Goal: Task Accomplishment & Management: Complete application form

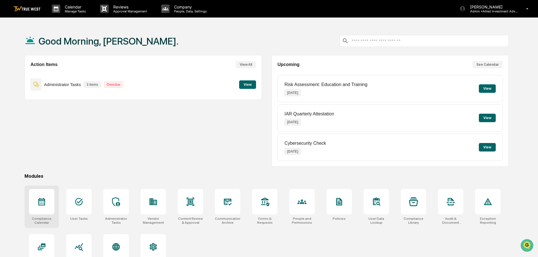
click at [45, 205] on icon at bounding box center [41, 202] width 7 height 8
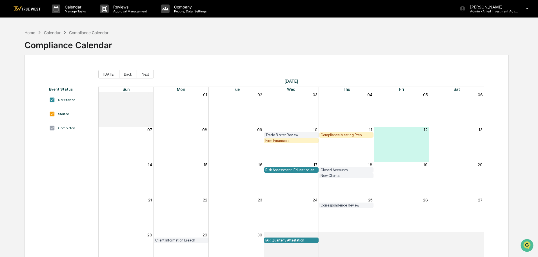
click at [330, 133] on div "Compliance Meeting Prep" at bounding box center [347, 135] width 52 height 4
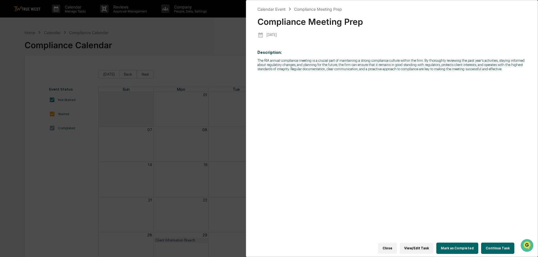
click at [497, 243] on button "Continue Task" at bounding box center [497, 247] width 33 height 11
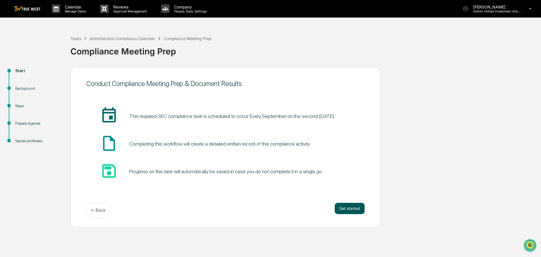
click at [354, 208] on button "Get started" at bounding box center [350, 208] width 30 height 11
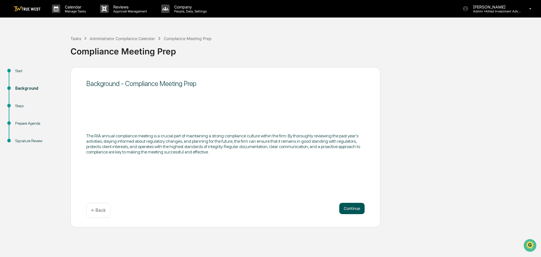
click at [352, 210] on button "Continue" at bounding box center [351, 208] width 25 height 11
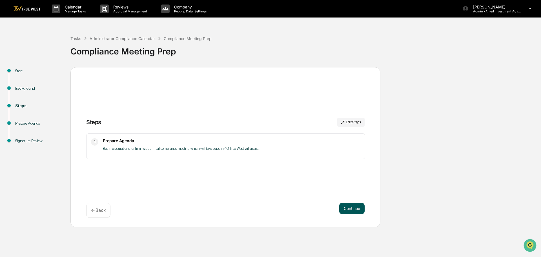
click at [349, 206] on button "Continue" at bounding box center [351, 208] width 25 height 11
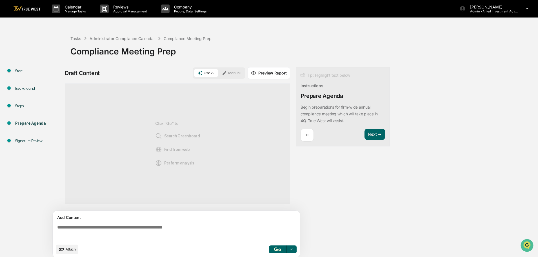
click at [236, 71] on button "Manual" at bounding box center [231, 73] width 25 height 8
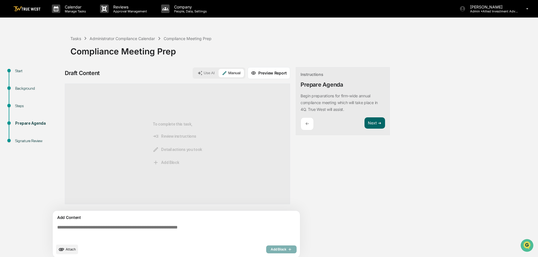
click at [57, 228] on textarea at bounding box center [177, 232] width 245 height 20
paste textarea "**********"
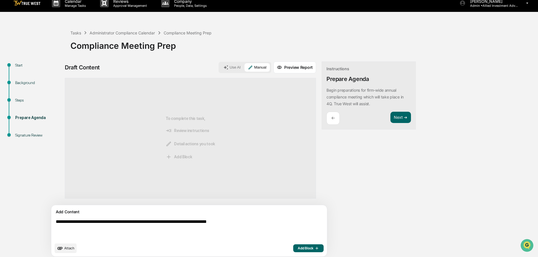
scroll to position [9, 0]
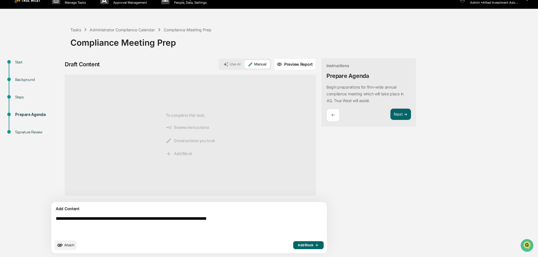
type textarea "**********"
click at [298, 244] on span "Add Block" at bounding box center [308, 245] width 21 height 5
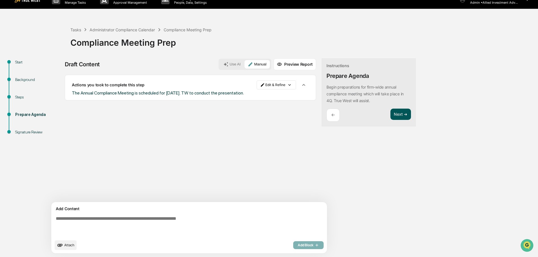
click at [391, 113] on button "Next ➔" at bounding box center [401, 114] width 21 height 12
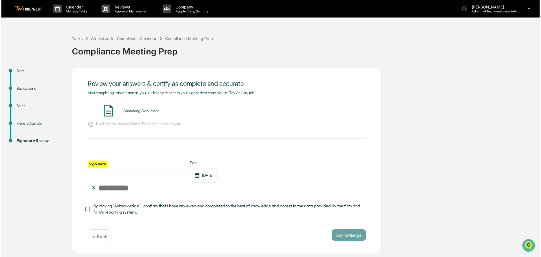
scroll to position [0, 0]
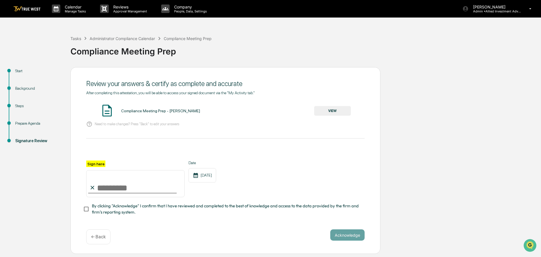
click at [332, 109] on button "VIEW" at bounding box center [332, 111] width 37 height 10
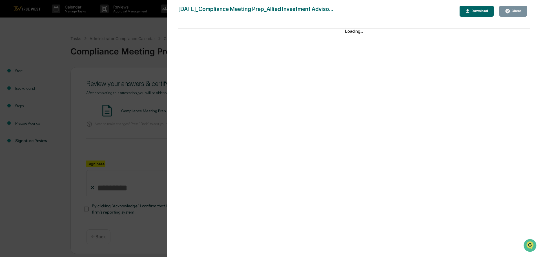
click at [157, 26] on div "Version History [DATE] 02:57 PM [PERSON_NAME] [DATE]_Compliance Meeting Prep_Al…" at bounding box center [270, 128] width 541 height 257
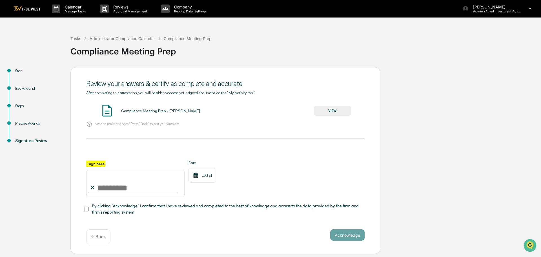
click at [129, 184] on input "Sign here" at bounding box center [135, 183] width 98 height 27
type input "**********"
click at [345, 236] on button "Acknowledge" at bounding box center [347, 234] width 34 height 11
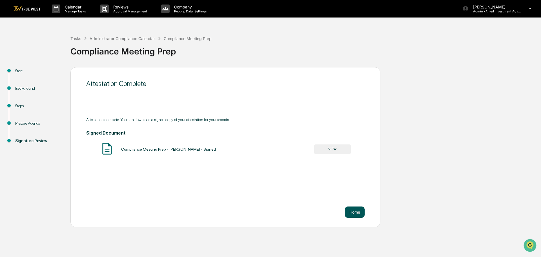
click at [354, 212] on button "Home" at bounding box center [355, 211] width 20 height 11
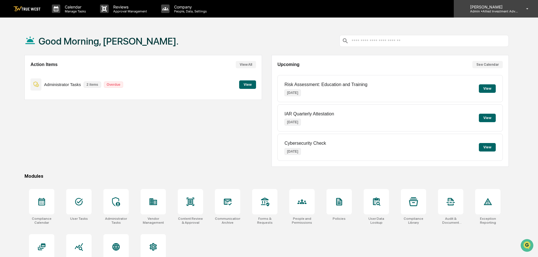
click at [491, 10] on p "Admin • Allied Investment Advisors" at bounding box center [492, 11] width 52 height 4
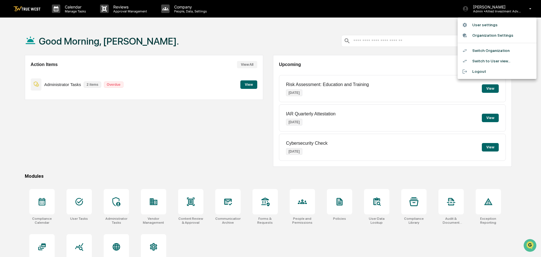
click at [487, 51] on li "Switch Organization" at bounding box center [497, 50] width 79 height 10
